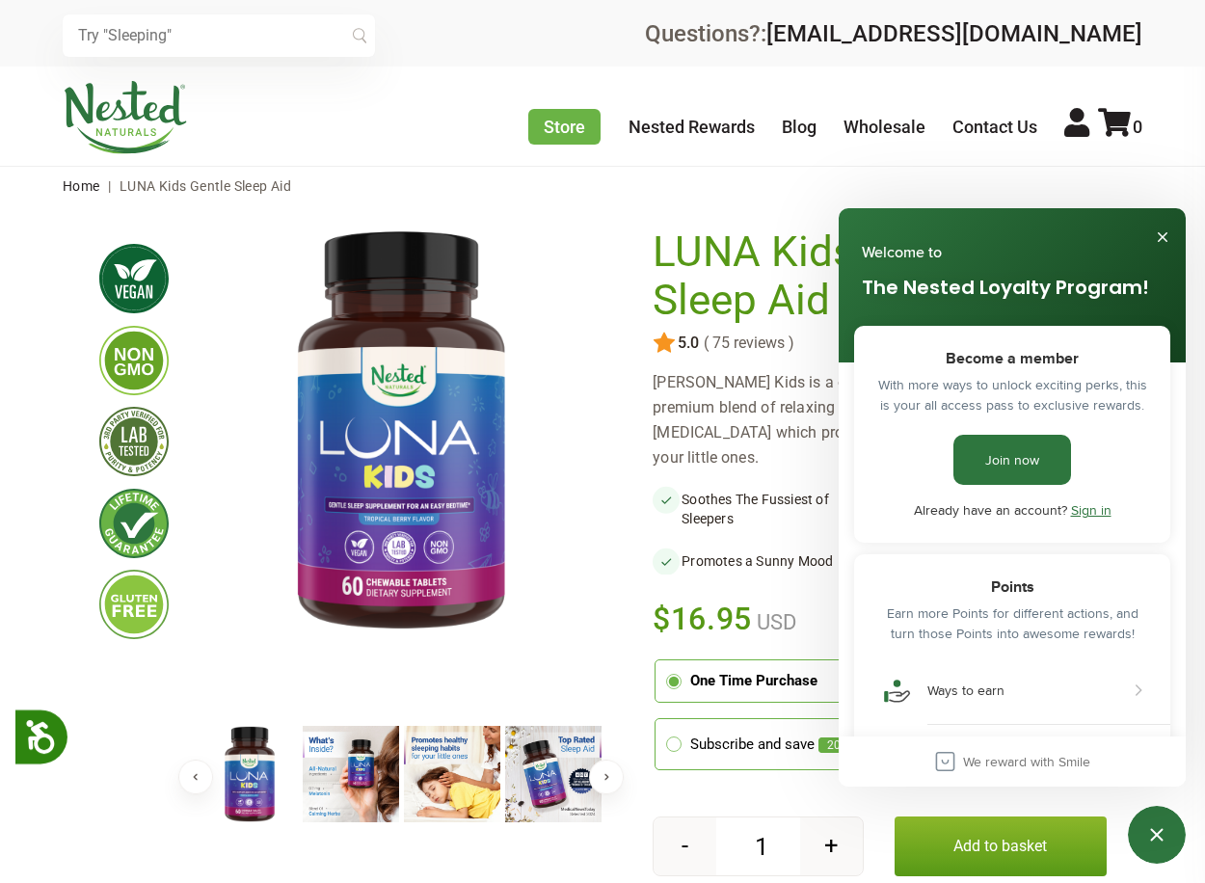
click at [1084, 517] on link "Sign in" at bounding box center [1091, 509] width 40 height 19
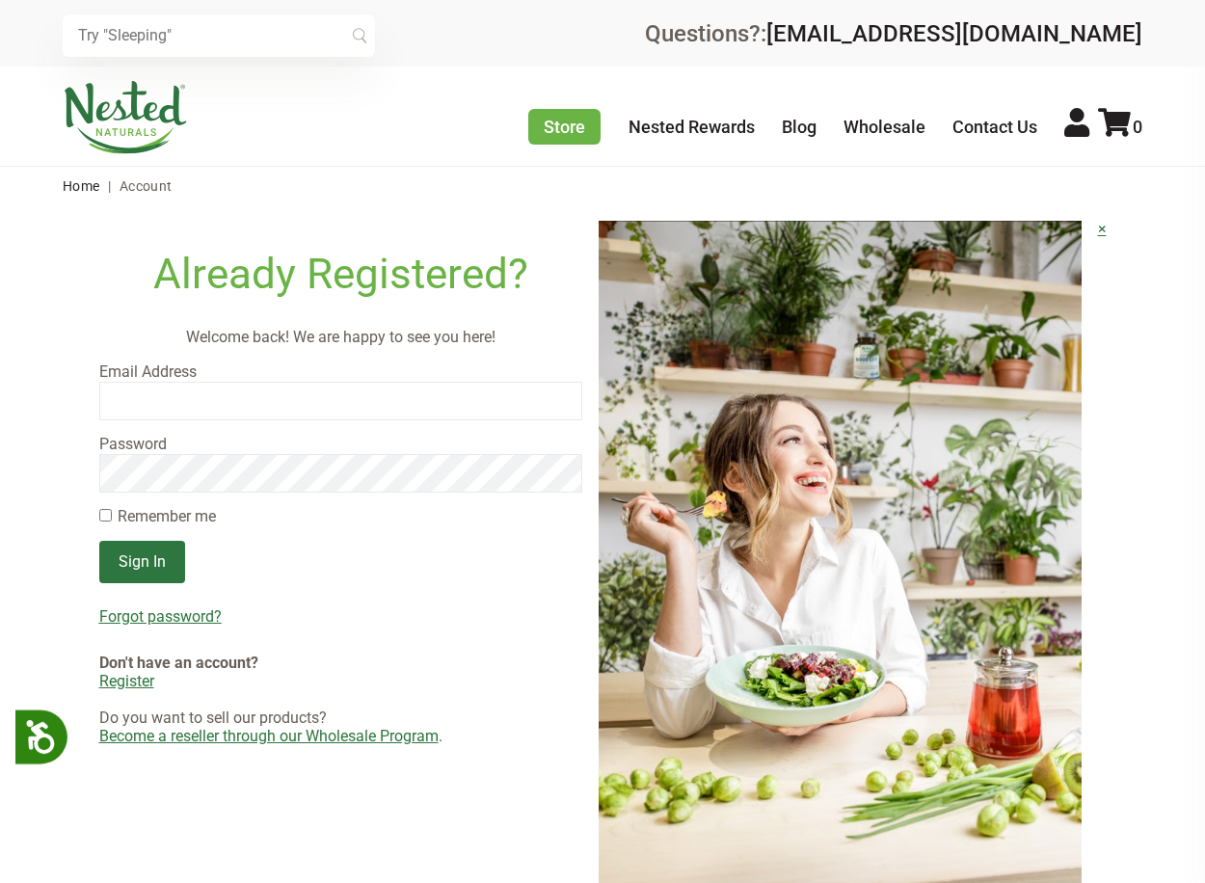
click at [319, 408] on input "email" at bounding box center [341, 401] width 484 height 39
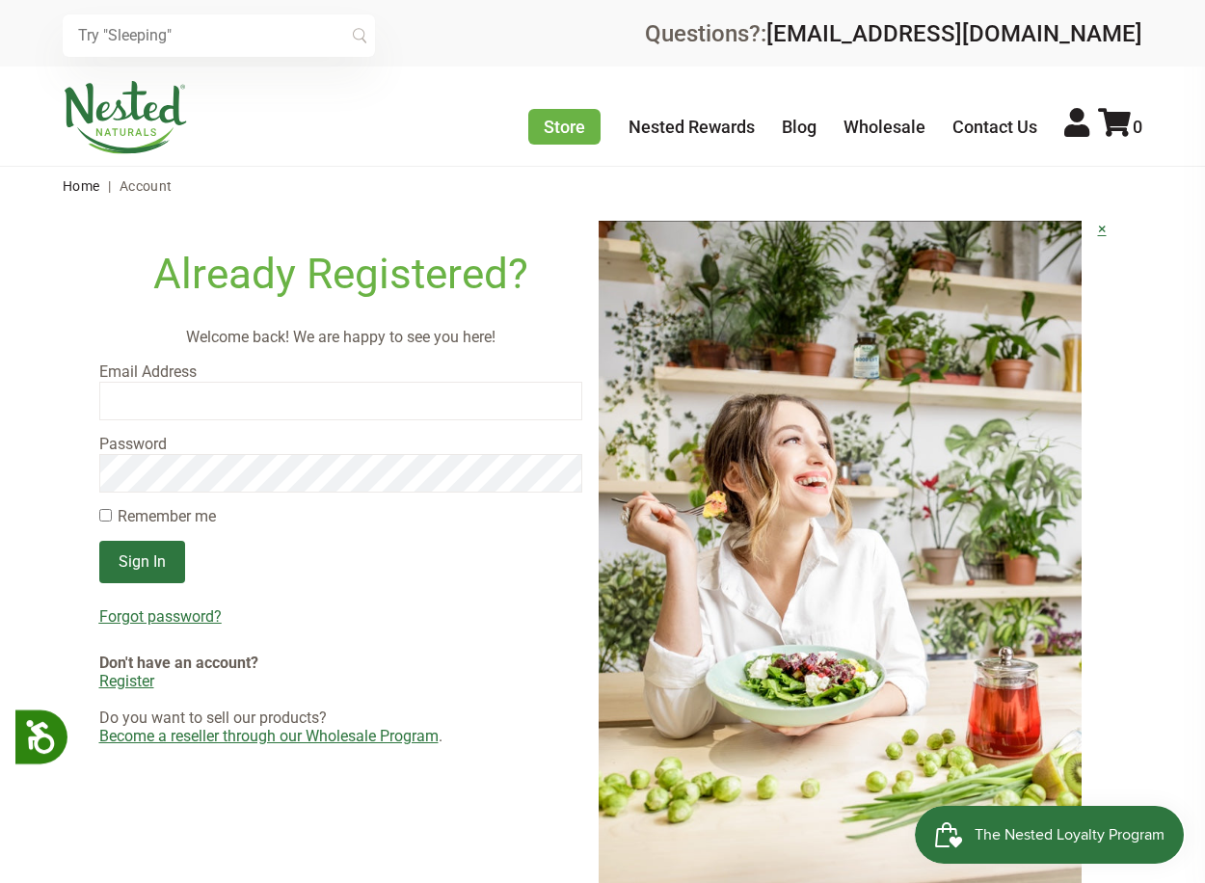
type input "christy@growing.studio"
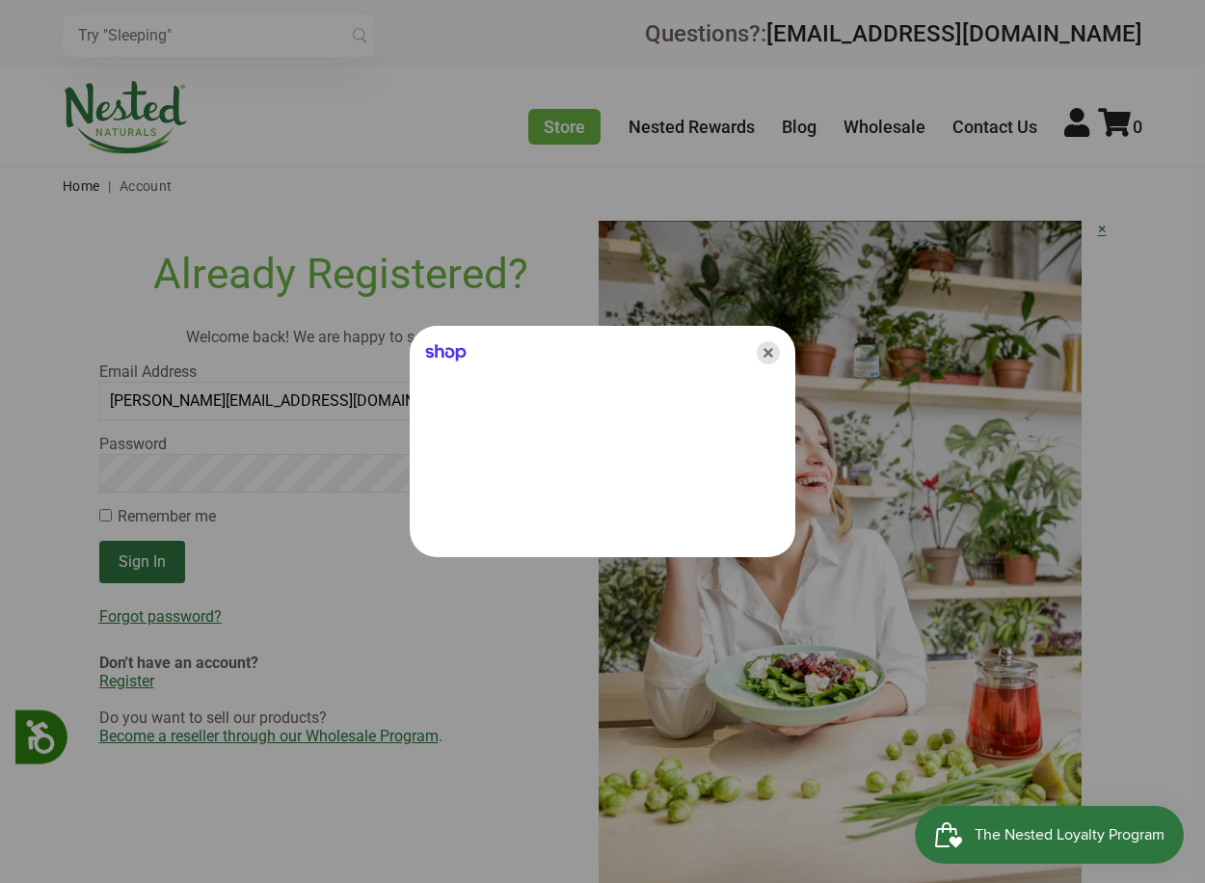
click at [771, 345] on icon "Close" at bounding box center [767, 352] width 23 height 23
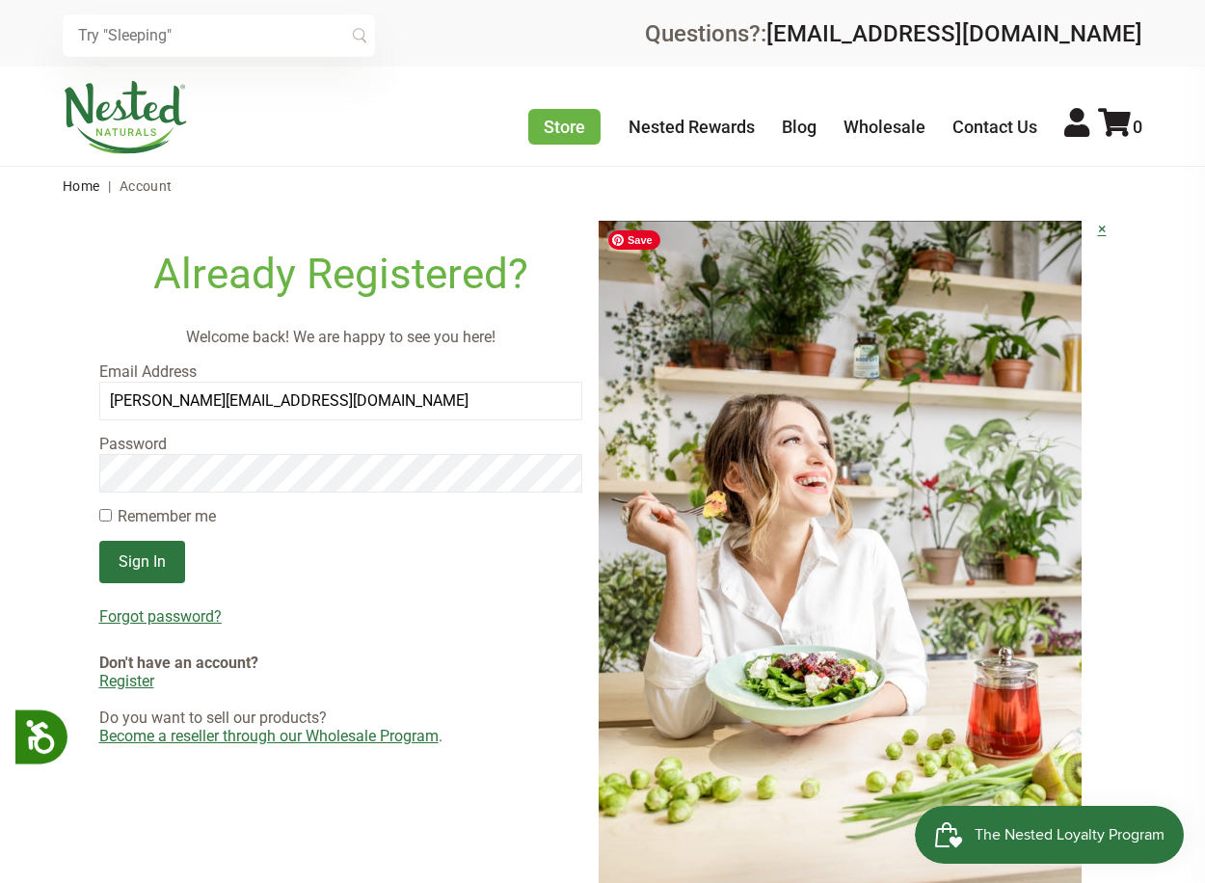
click at [146, 620] on u "Forgot password?" at bounding box center [160, 616] width 122 height 18
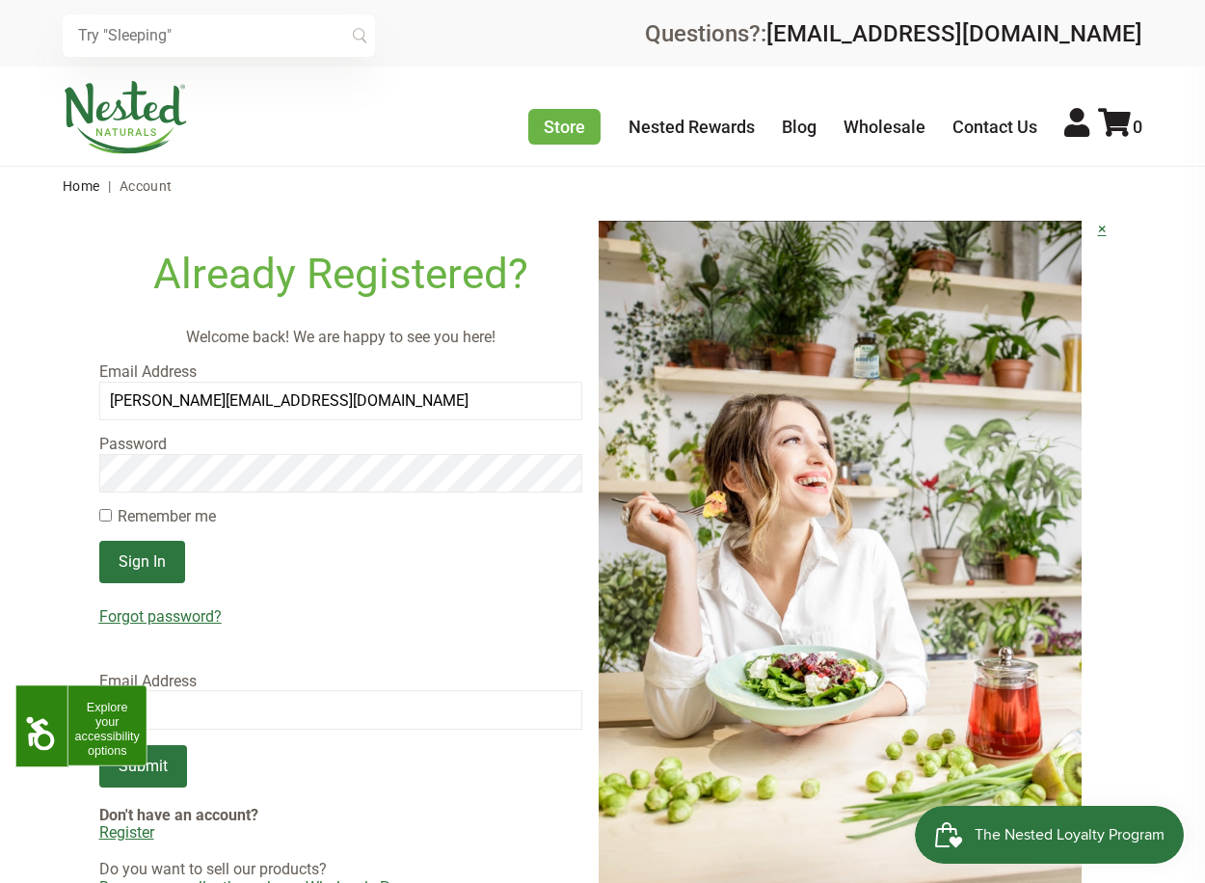
click at [67, 719] on button "Accessibility" at bounding box center [41, 733] width 52 height 54
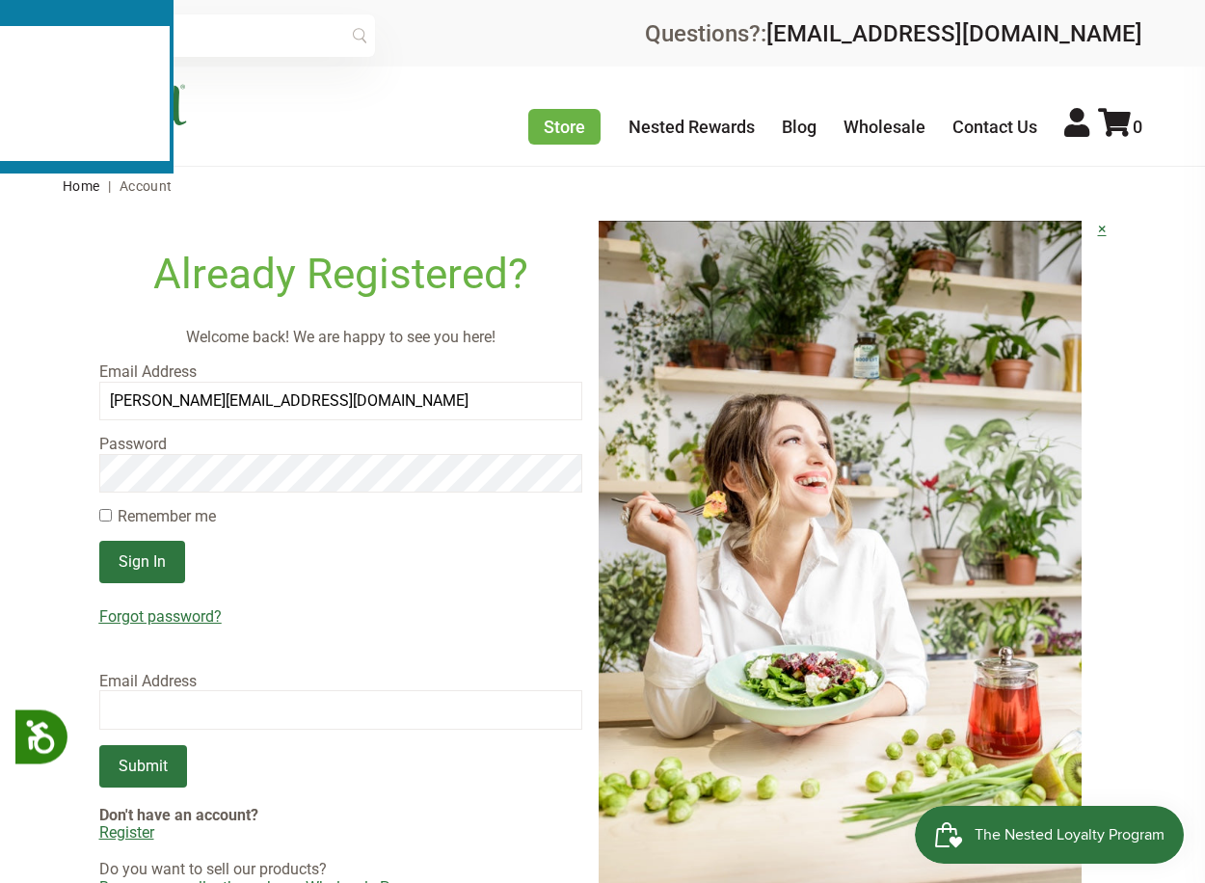
click at [207, 709] on input "email" at bounding box center [341, 709] width 484 height 39
type input "christy@growing.studio"
click at [168, 769] on input "Submit" at bounding box center [143, 766] width 88 height 42
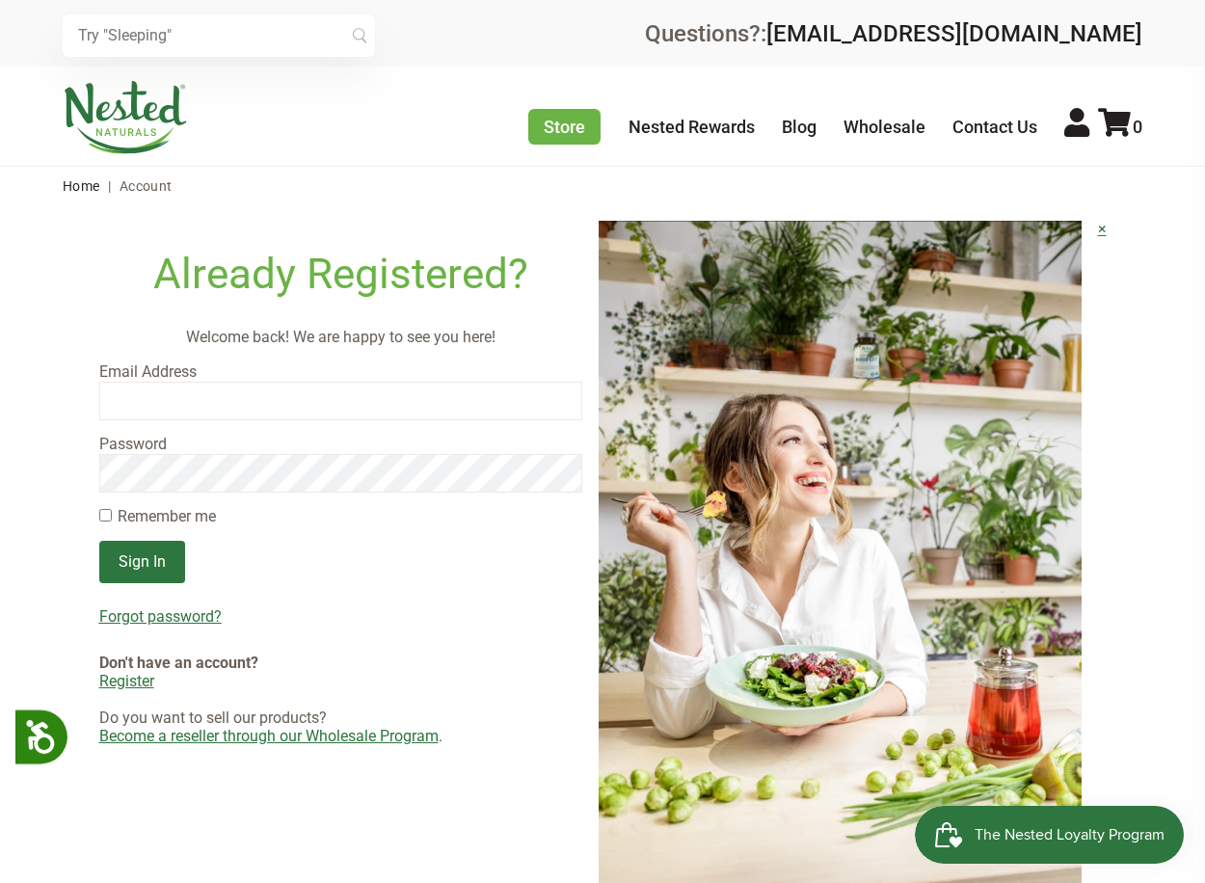
click at [241, 404] on input "email" at bounding box center [341, 401] width 484 height 39
type input "[PERSON_NAME][EMAIL_ADDRESS][DOMAIN_NAME]"
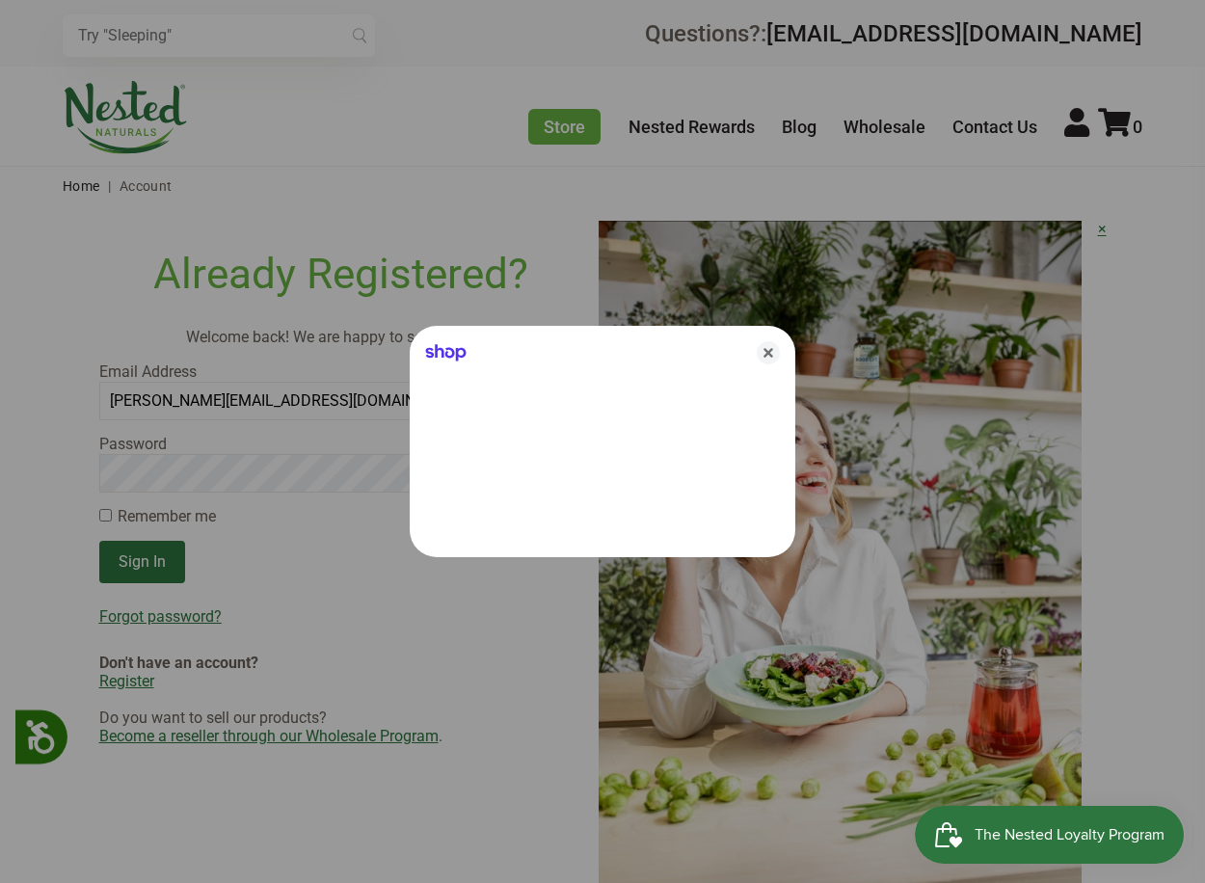
click at [259, 472] on div at bounding box center [602, 441] width 1205 height 883
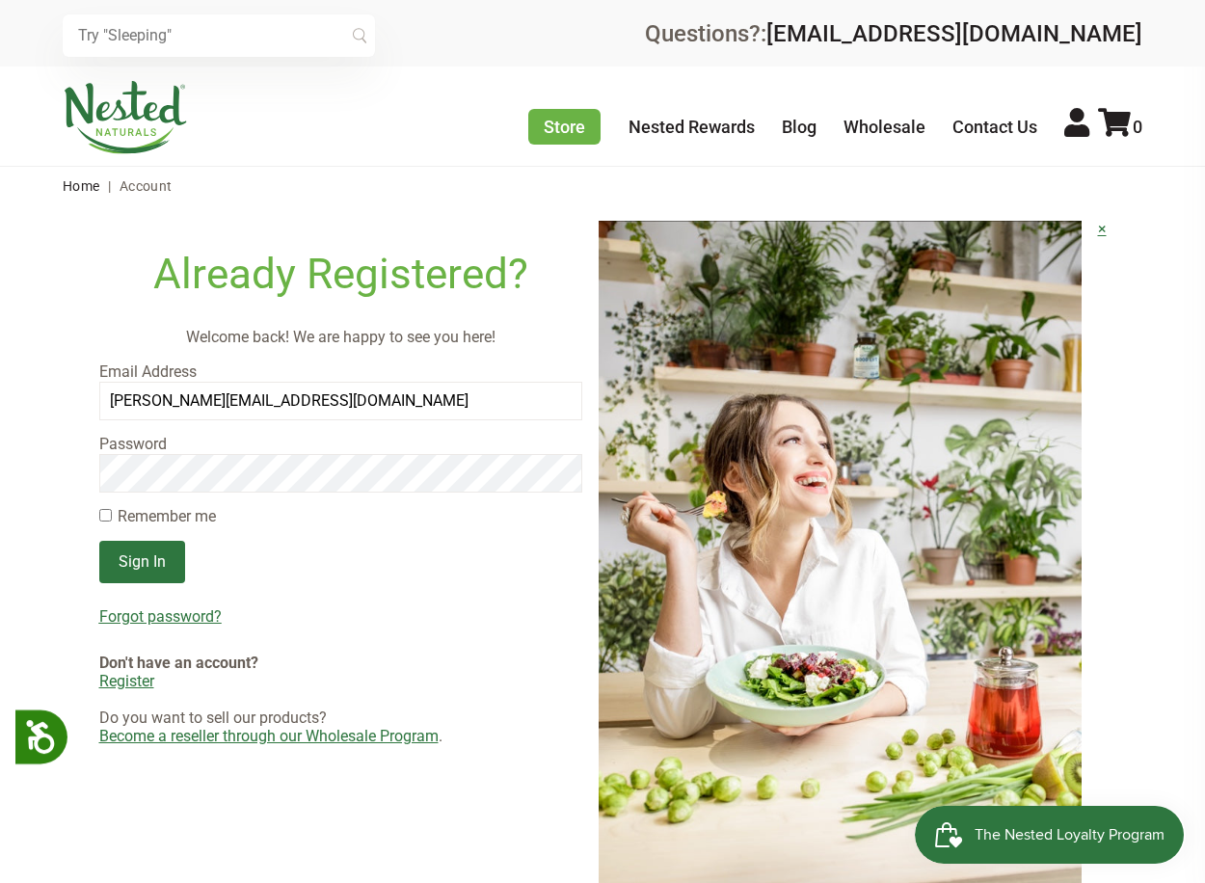
click at [294, 498] on form "Email Address christy@growing.studio Password Remember me Sign In Forgot passwo…" at bounding box center [341, 554] width 484 height 382
click at [265, 398] on input "email" at bounding box center [341, 401] width 484 height 39
type input "[PERSON_NAME][EMAIL_ADDRESS][DOMAIN_NAME]"
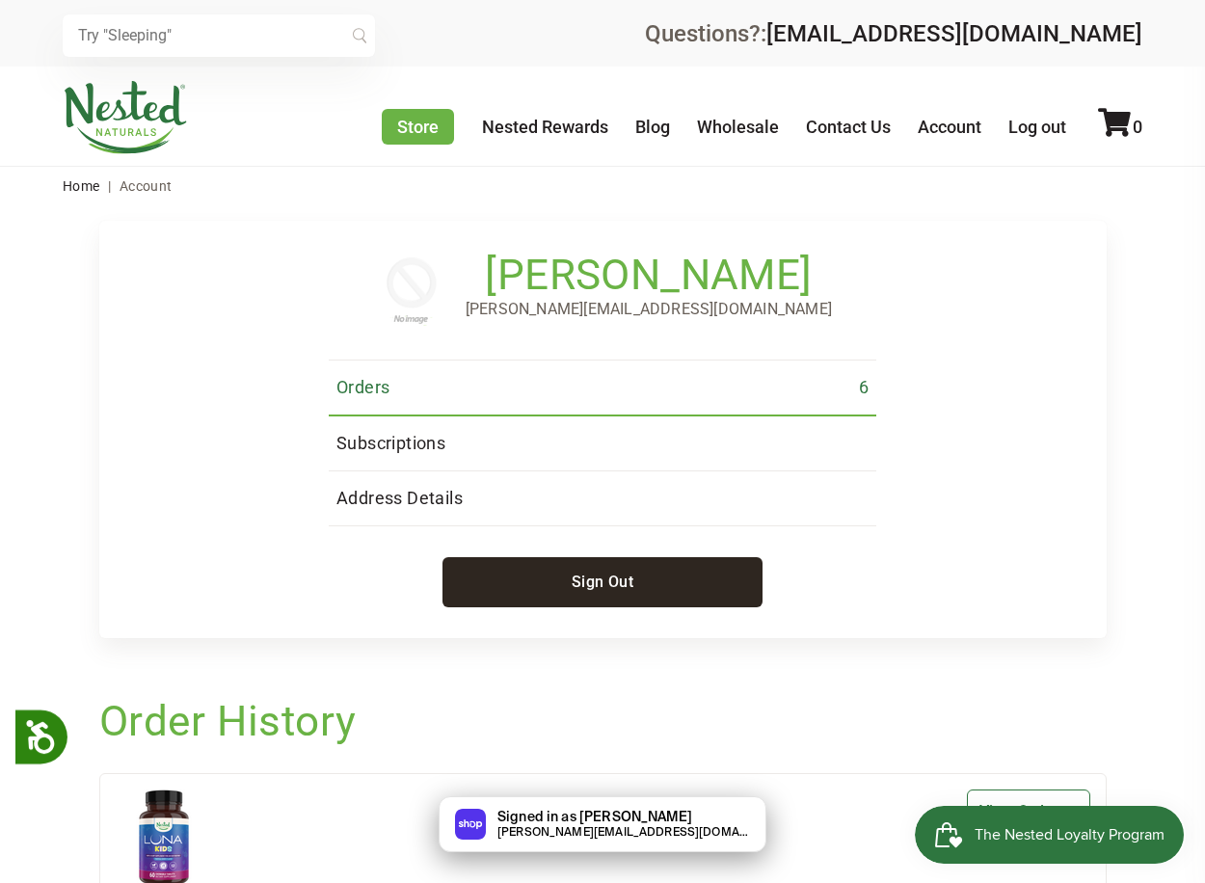
click at [397, 384] on link "Orders 6" at bounding box center [602, 388] width 547 height 56
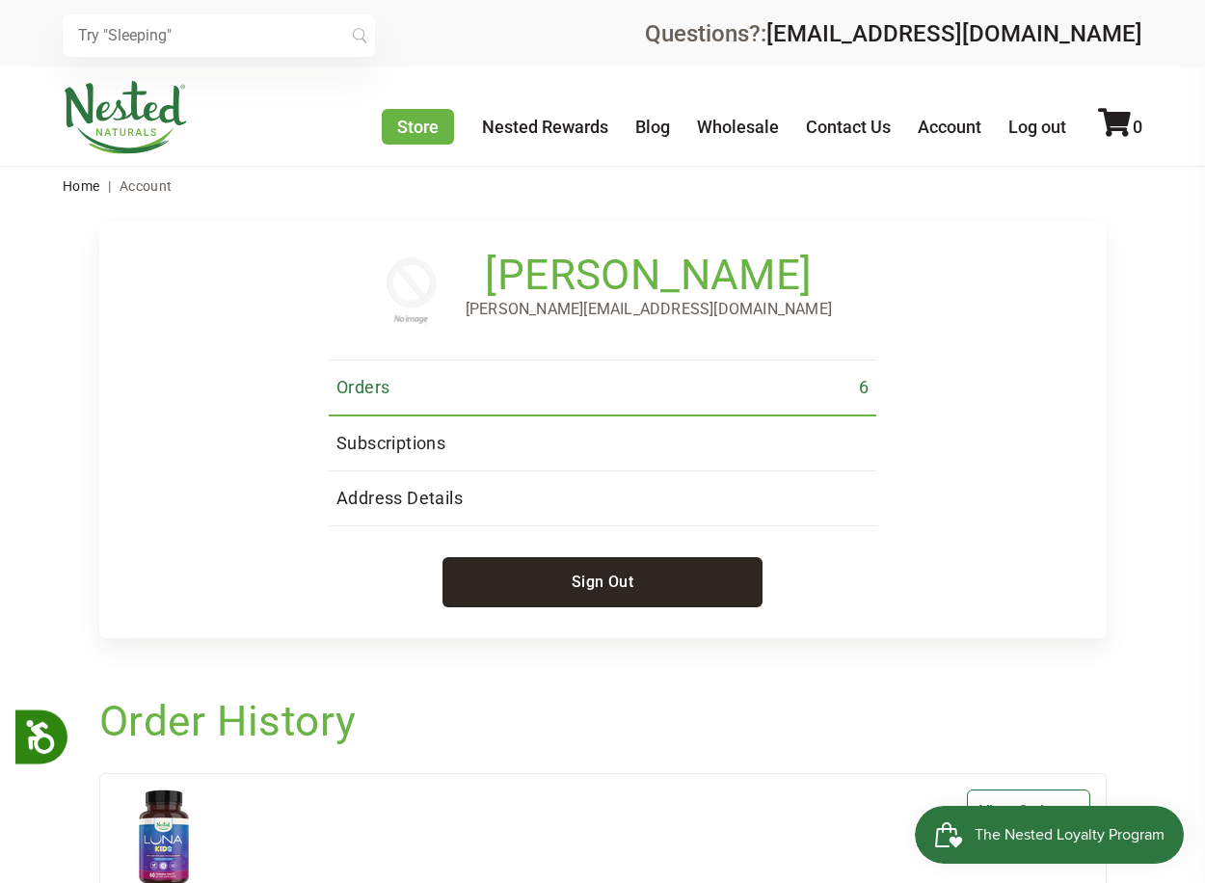
click at [366, 388] on span "Orders" at bounding box center [362, 387] width 53 height 23
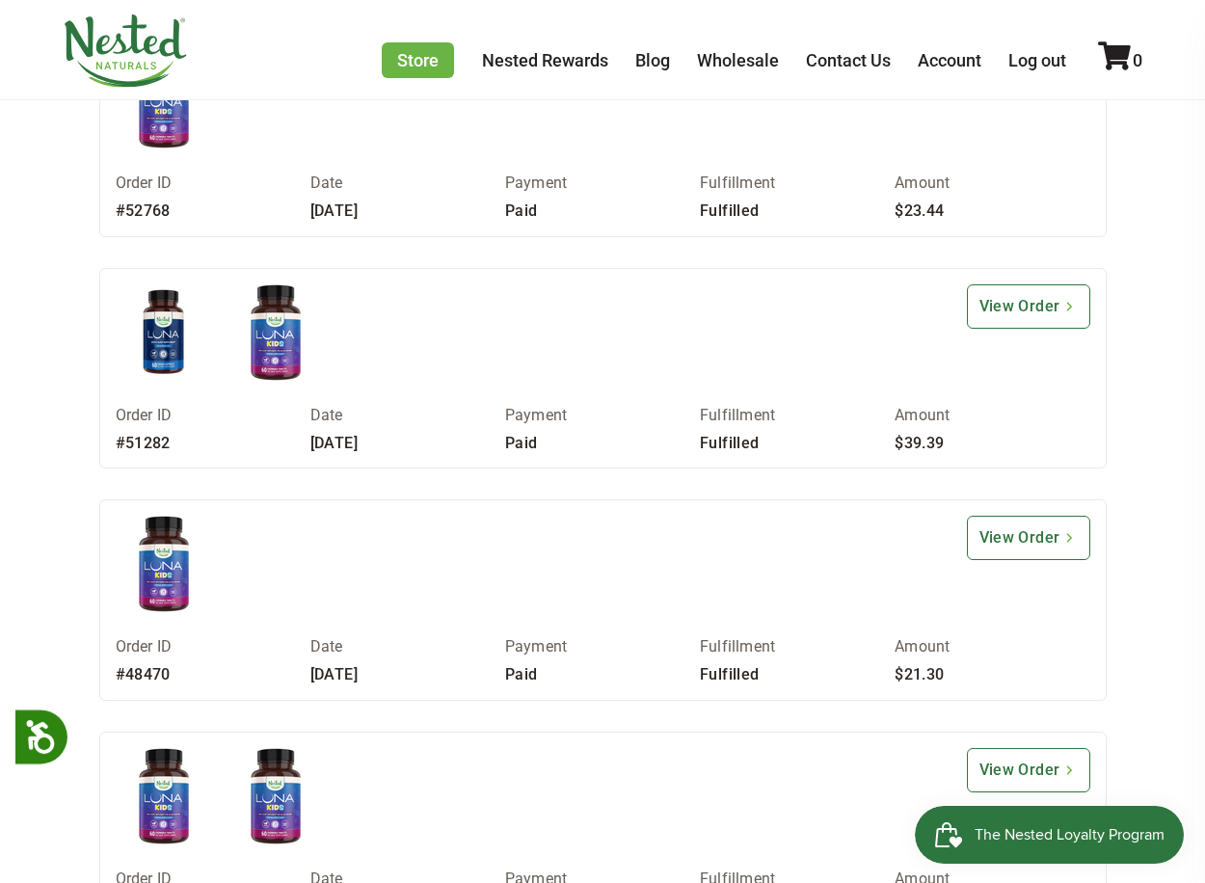
scroll to position [738, 0]
click at [1071, 294] on link "View Order" at bounding box center [1027, 305] width 123 height 44
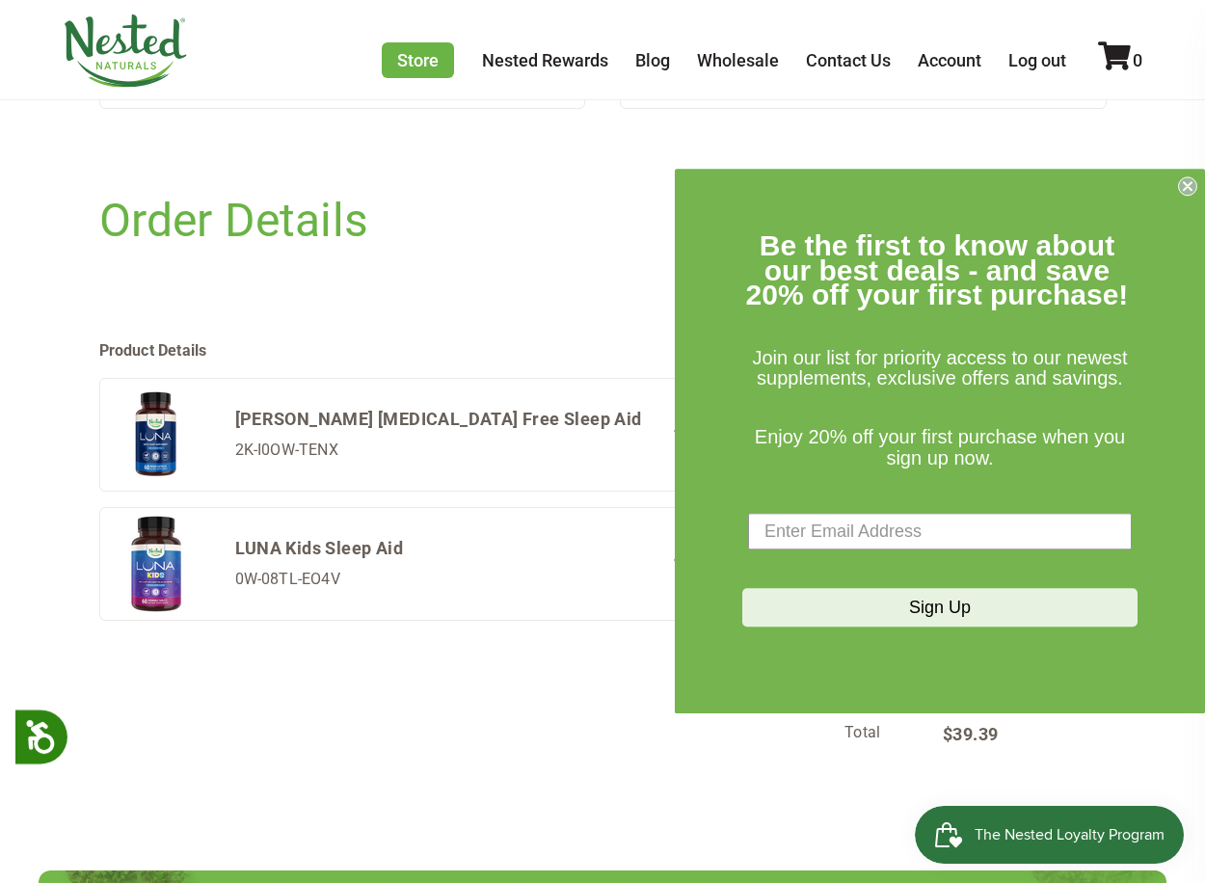
scroll to position [609, 0]
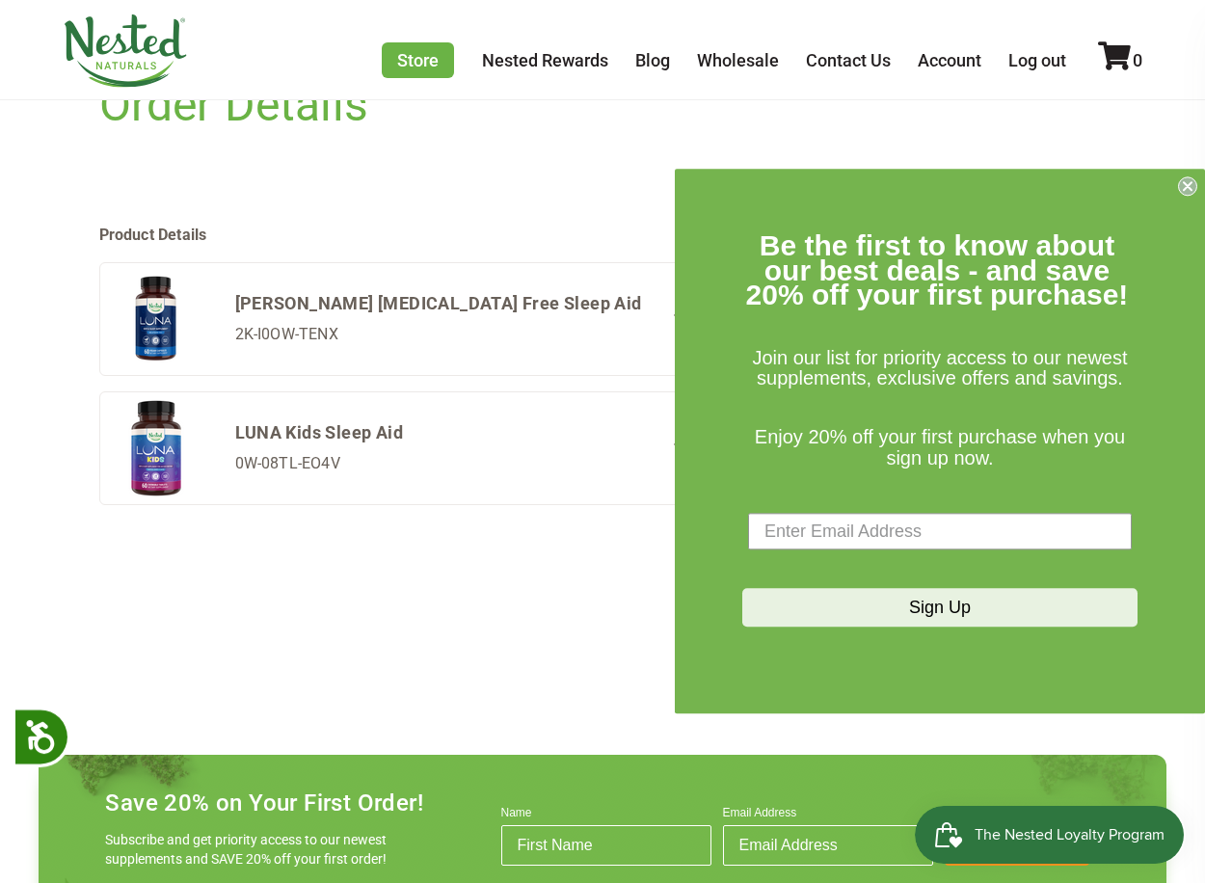
click at [1186, 187] on icon "Close dialog" at bounding box center [1187, 186] width 8 height 8
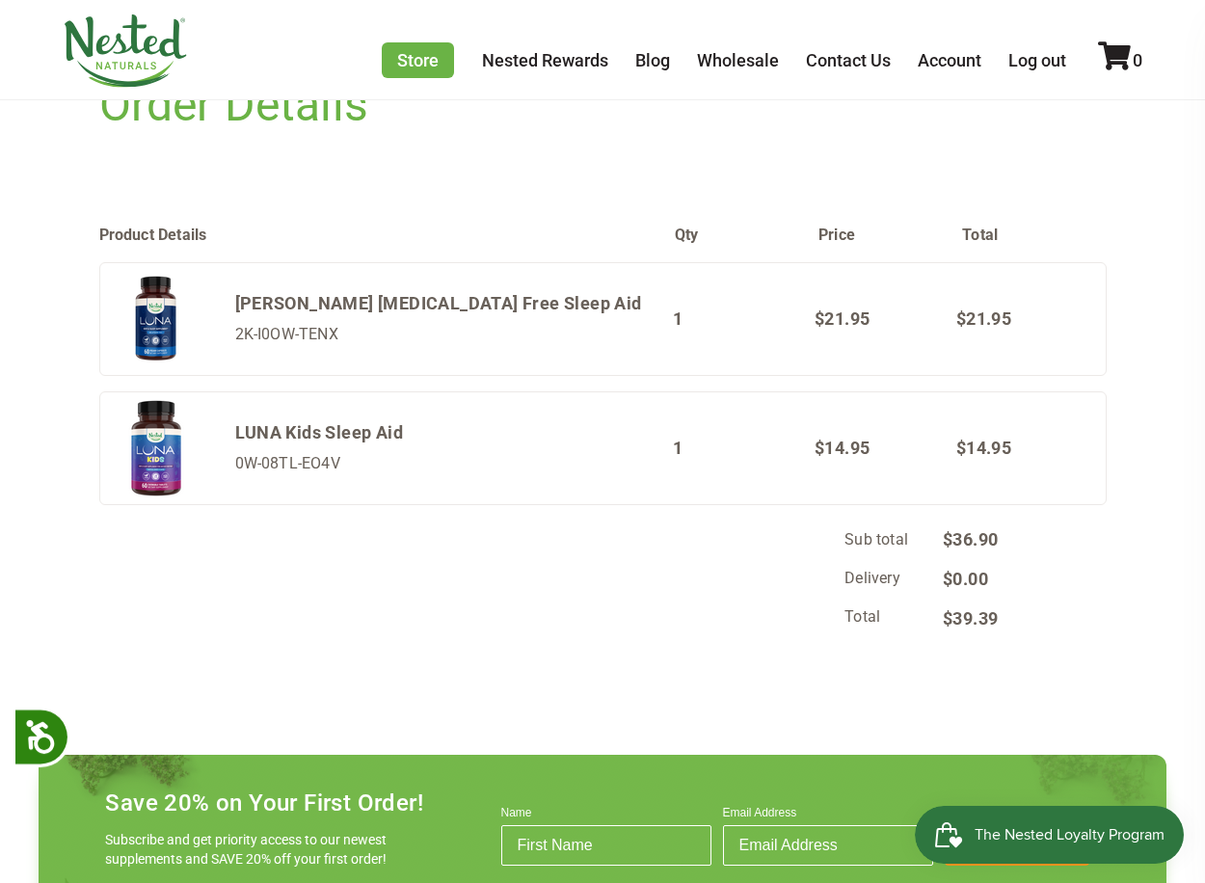
click at [164, 439] on img at bounding box center [156, 448] width 96 height 96
click at [254, 442] on strong "LUNA Kids Sleep Aid" at bounding box center [319, 432] width 169 height 20
drag, startPoint x: 235, startPoint y: 431, endPoint x: 441, endPoint y: 431, distance: 206.2
click at [441, 431] on div "[PERSON_NAME] Kids Sleep Aid 0W-08TL-EO4V" at bounding box center [391, 448] width 566 height 96
copy strong "LUNA Kids Sleep Aid"
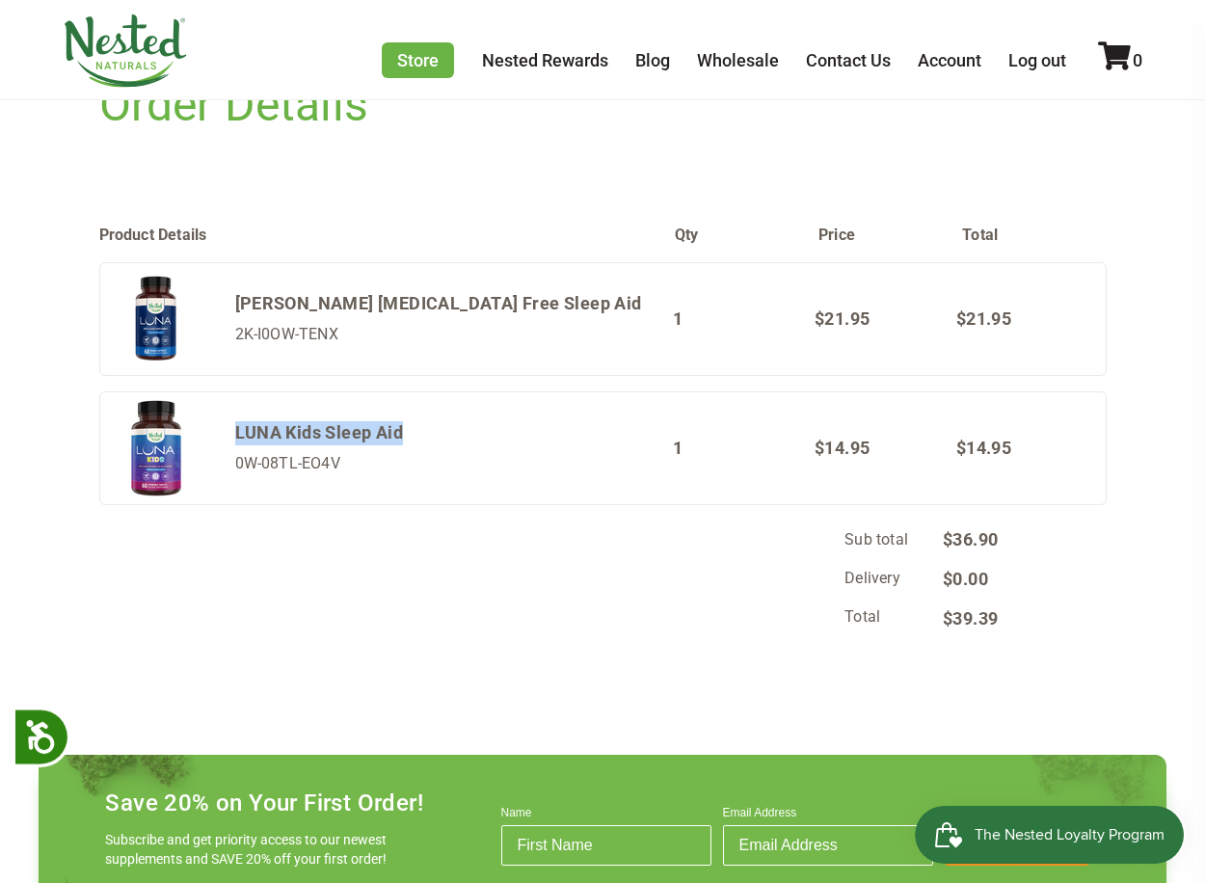
scroll to position [0, 0]
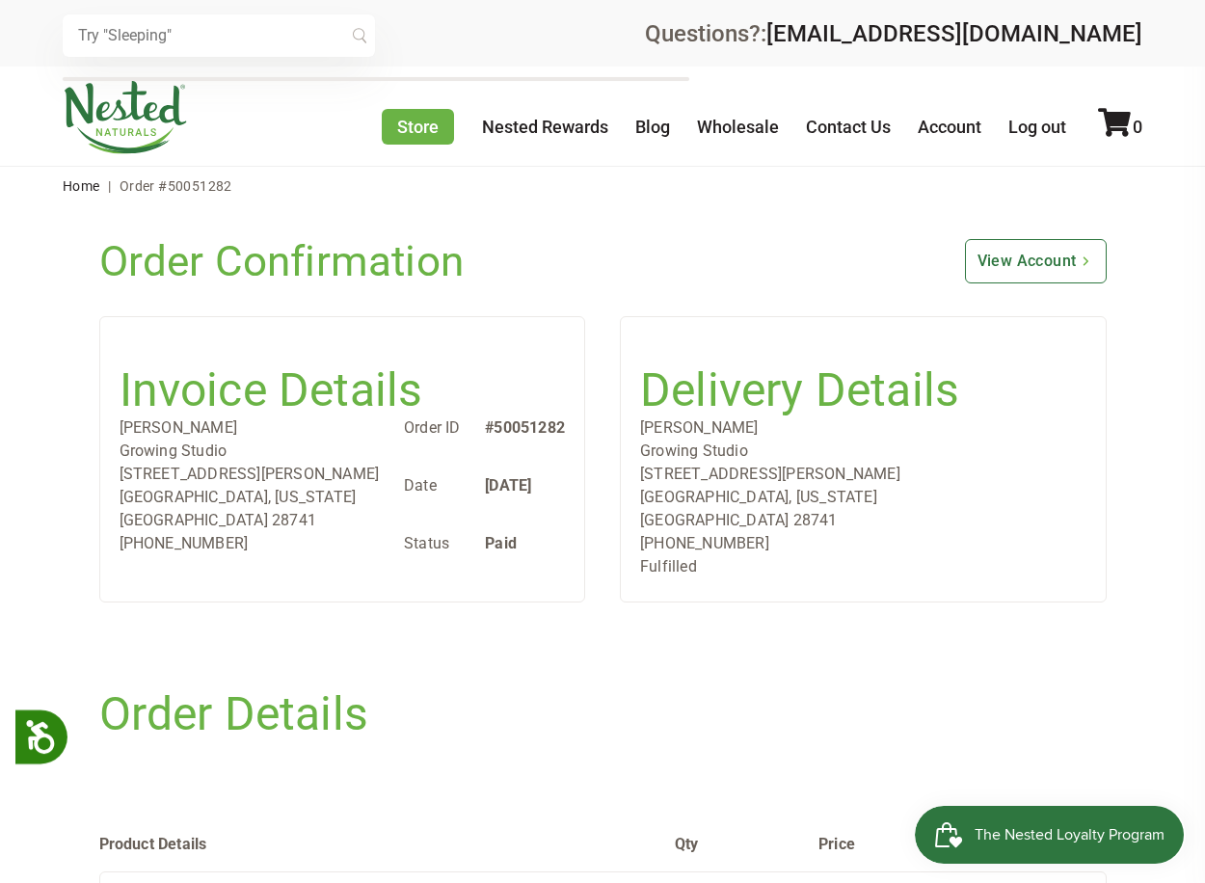
click at [225, 40] on input "text" at bounding box center [219, 35] width 312 height 42
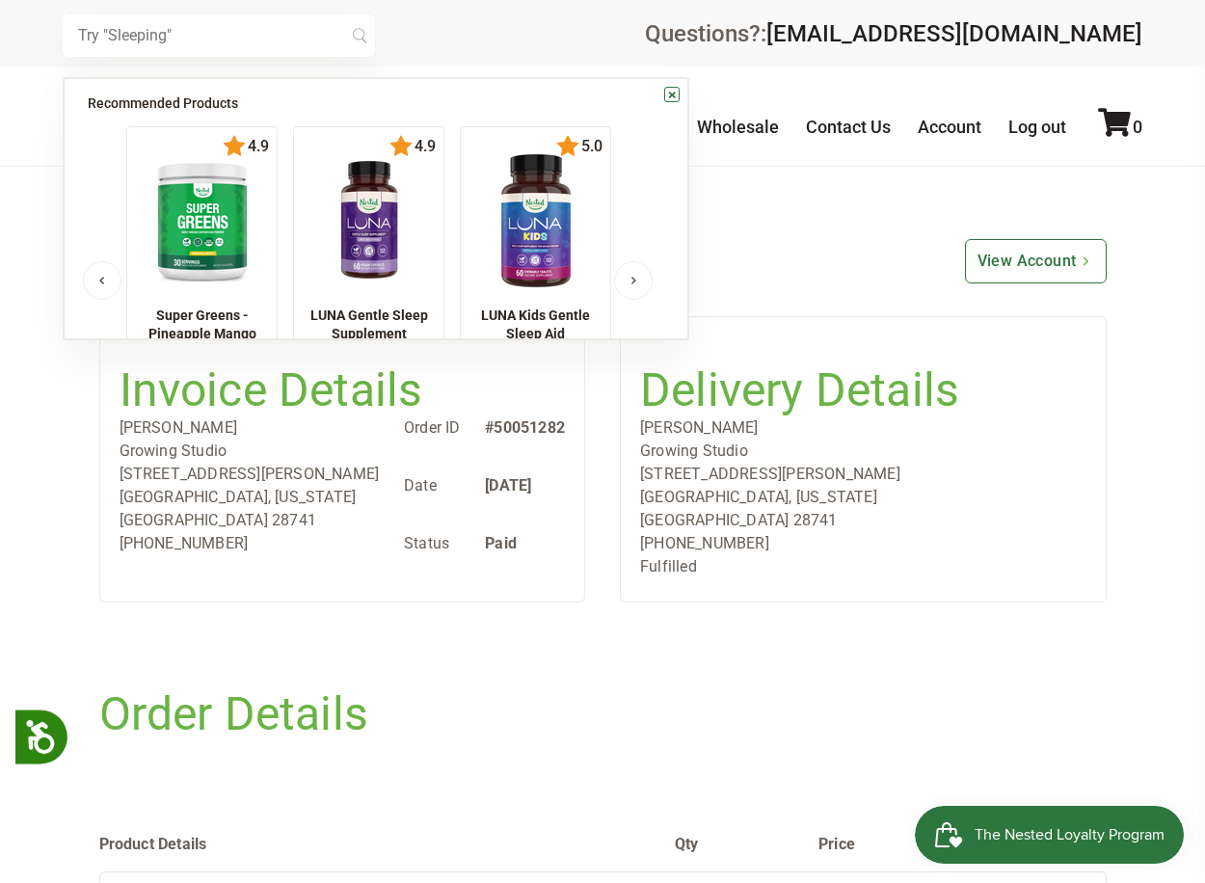
paste input "LUNA Kids Sleep Aid"
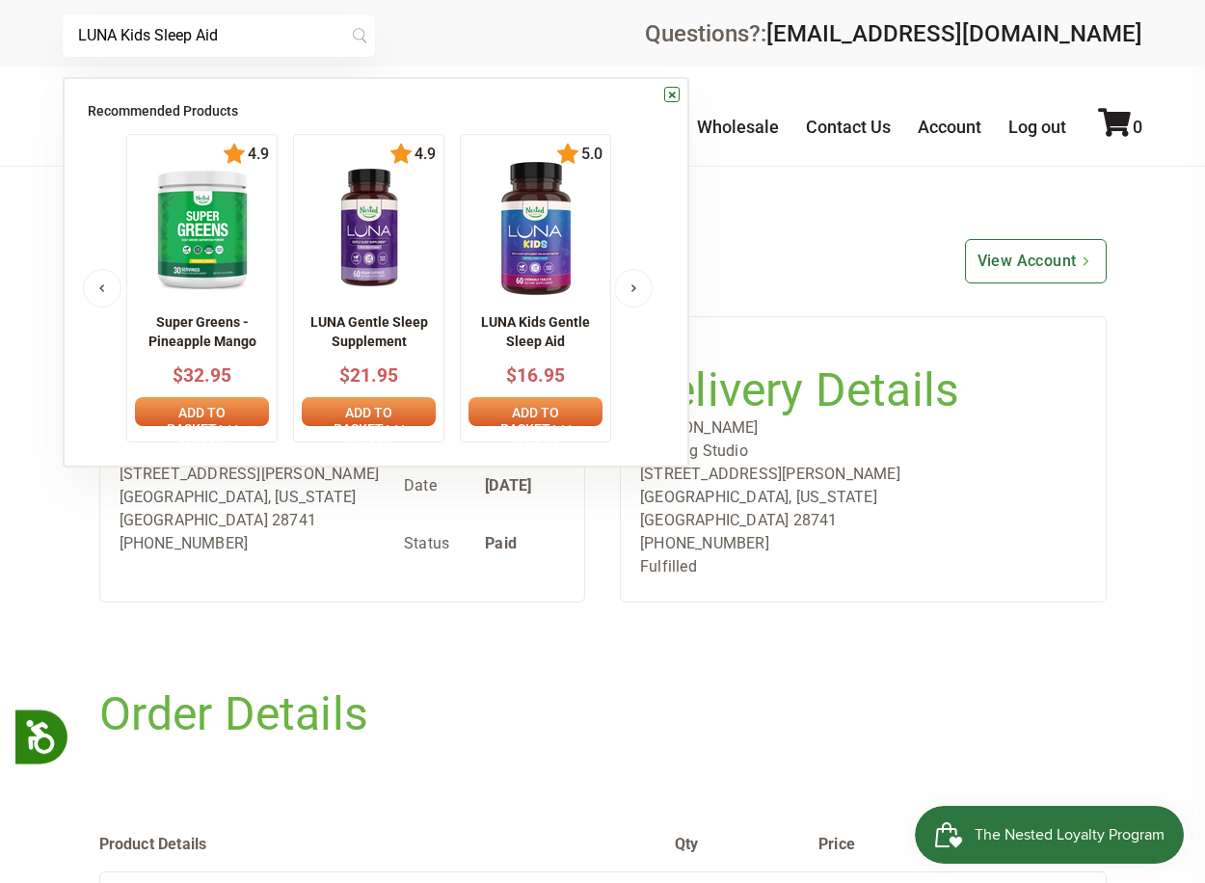
type input "LUNA Kids Sleep Aid"
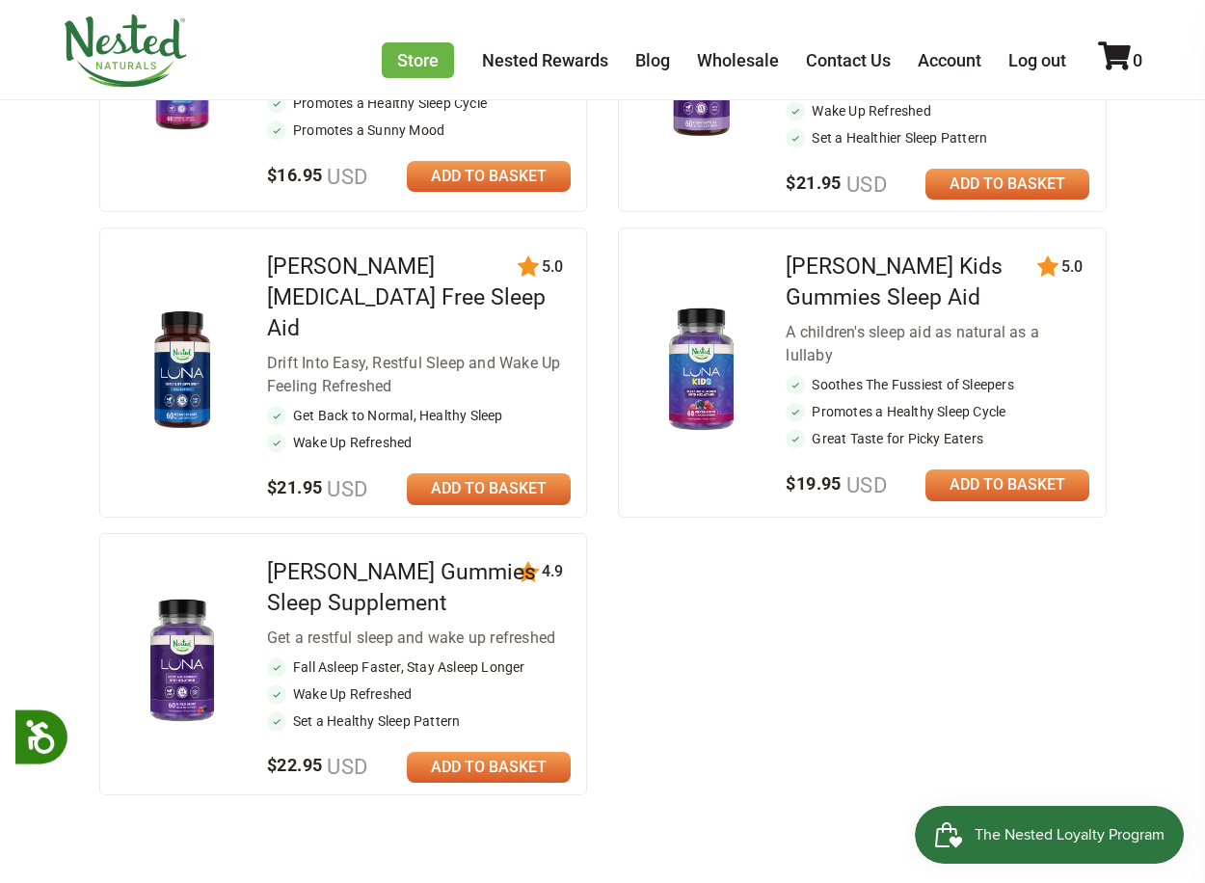
scroll to position [384, 0]
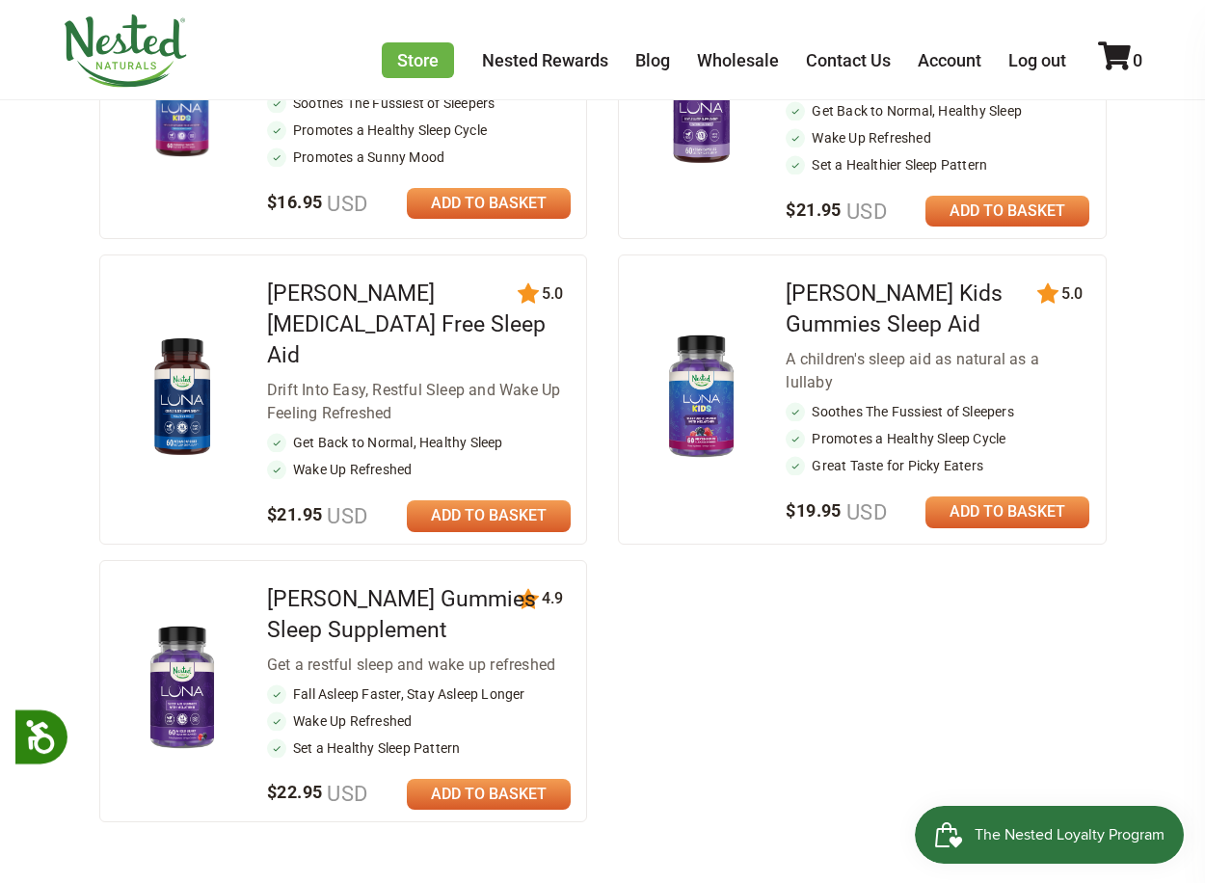
click at [192, 662] on img at bounding box center [182, 689] width 103 height 134
click at [175, 156] on img at bounding box center [182, 106] width 103 height 103
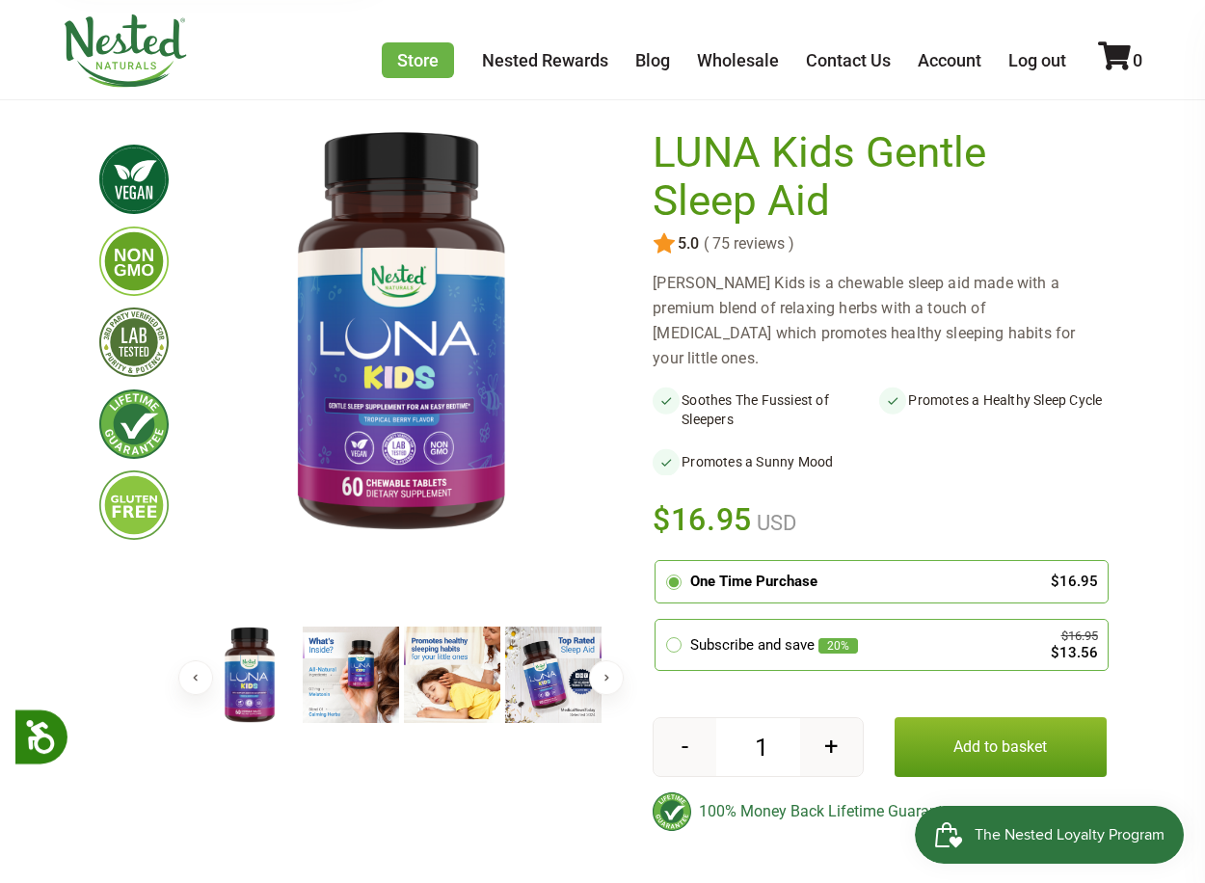
click at [352, 662] on img at bounding box center [351, 674] width 96 height 96
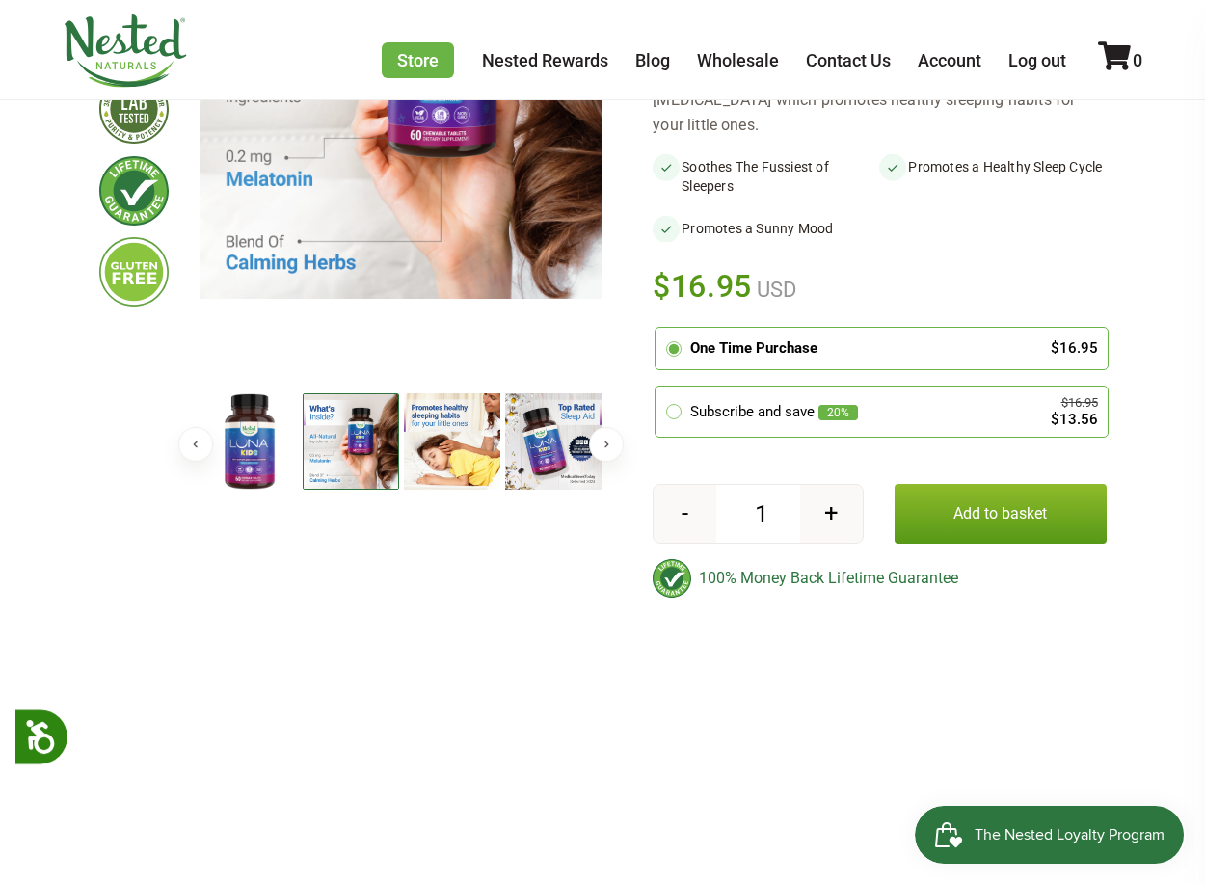
scroll to position [333, 0]
